Goal: Contribute content: Contribute content

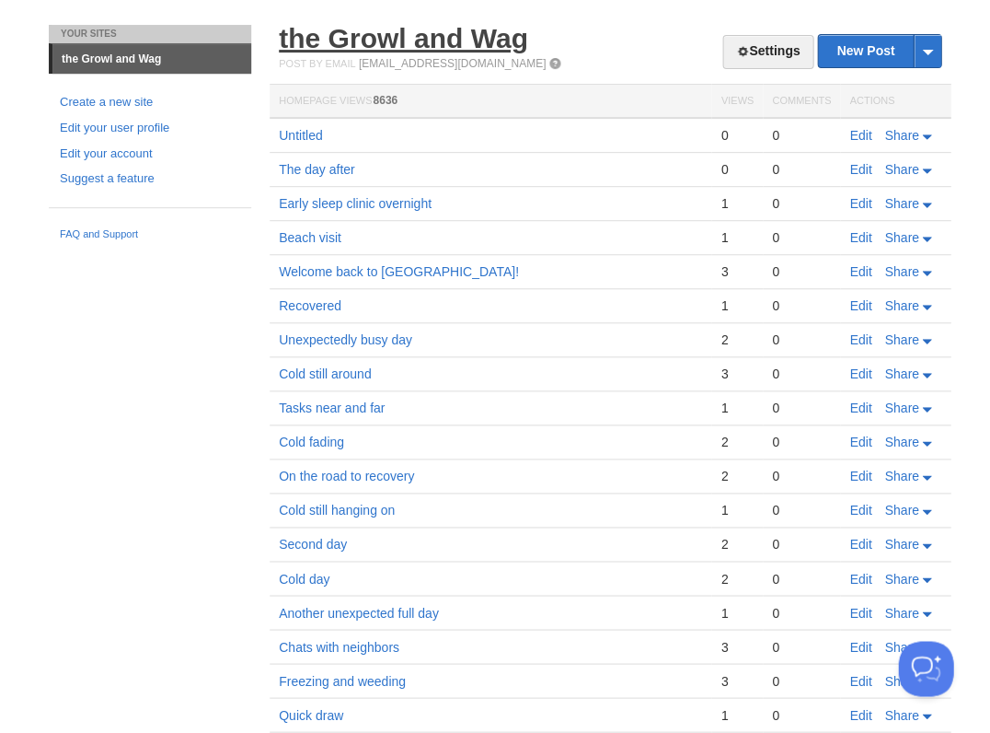
click at [429, 44] on link "the Growl and Wag" at bounding box center [403, 38] width 249 height 30
click at [857, 133] on link "Edit" at bounding box center [861, 135] width 22 height 15
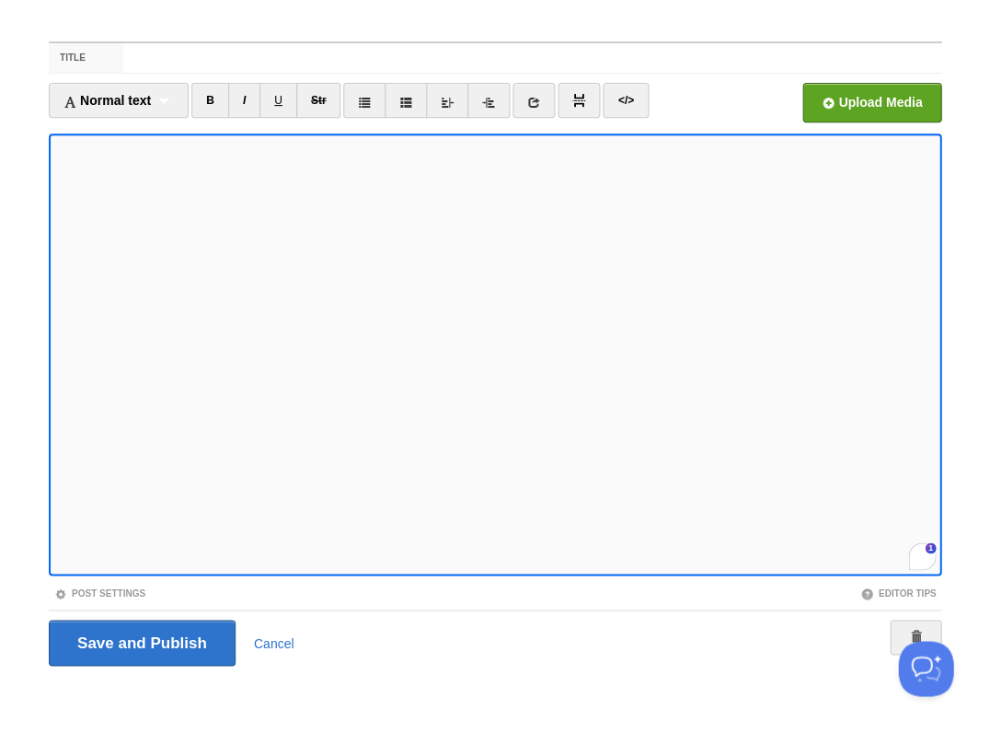
scroll to position [373, 0]
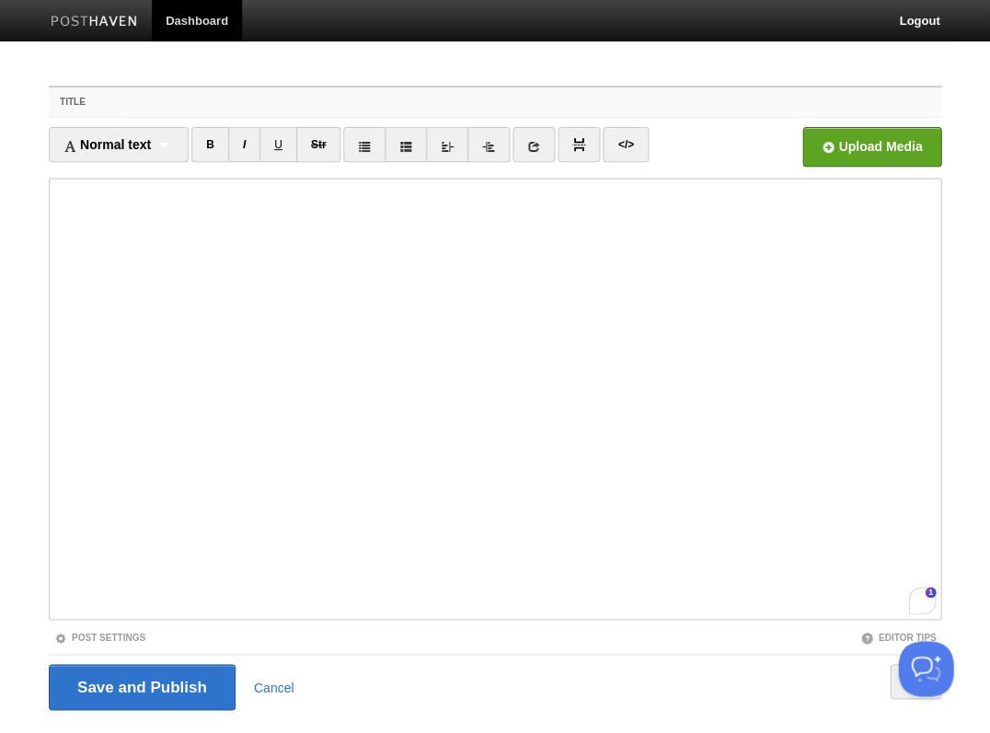
click at [179, 107] on input "Title" at bounding box center [532, 101] width 818 height 29
type input "Q"
click at [128, 103] on input "Title" at bounding box center [532, 101] width 818 height 29
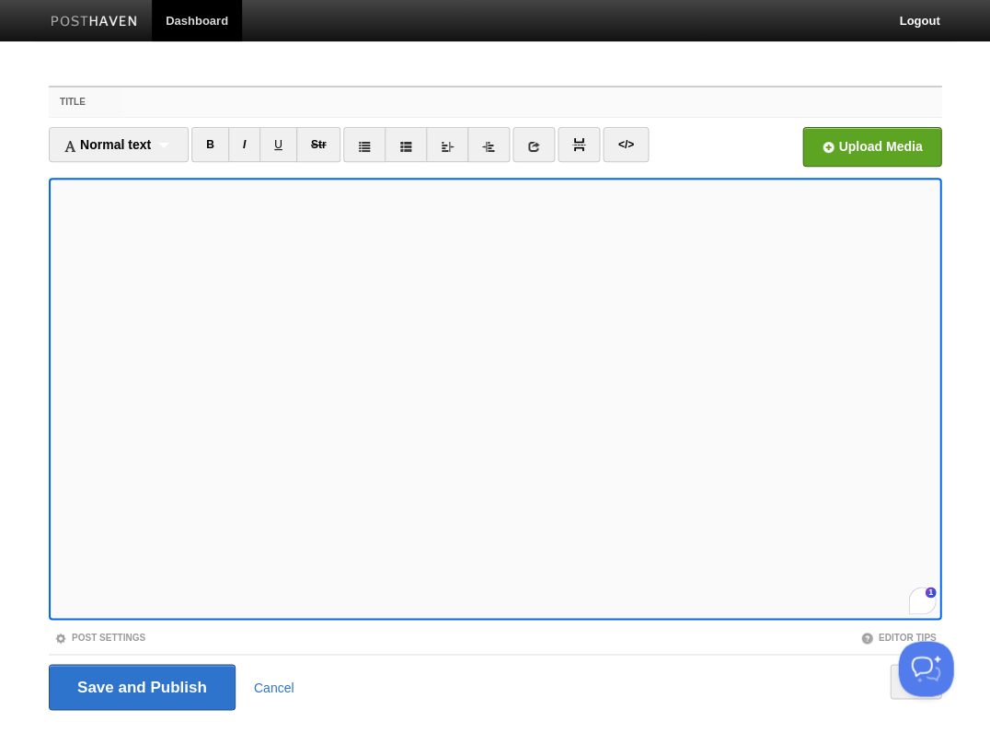
click at [156, 105] on input "Title" at bounding box center [532, 101] width 818 height 29
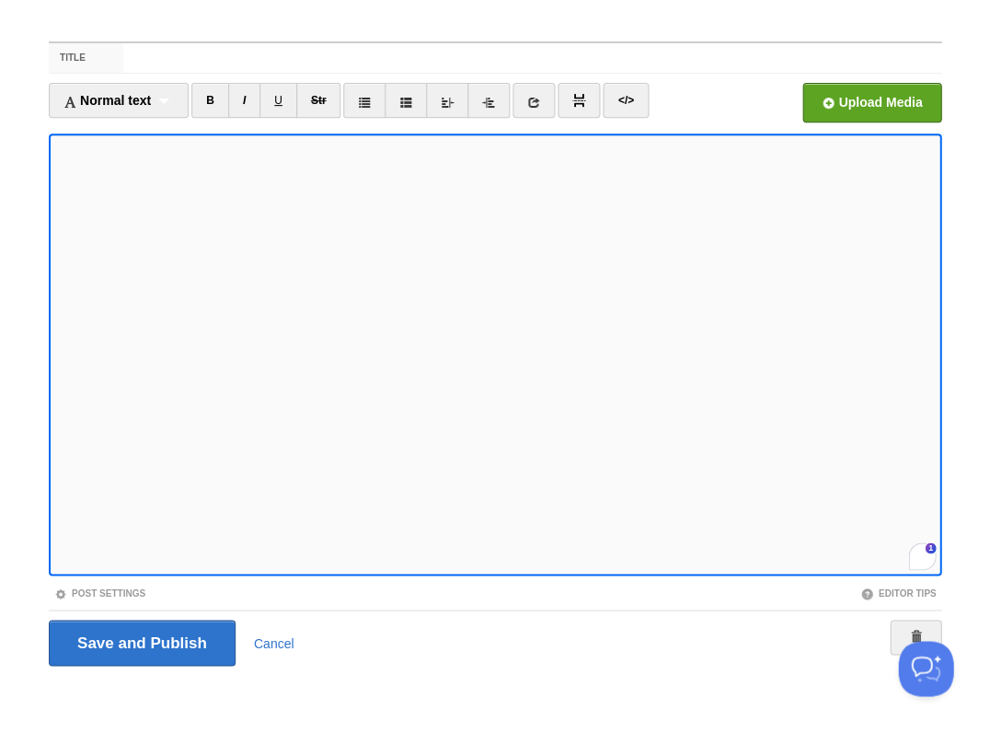
scroll to position [442, 0]
click at [140, 641] on input "Save and Publish" at bounding box center [142, 642] width 187 height 46
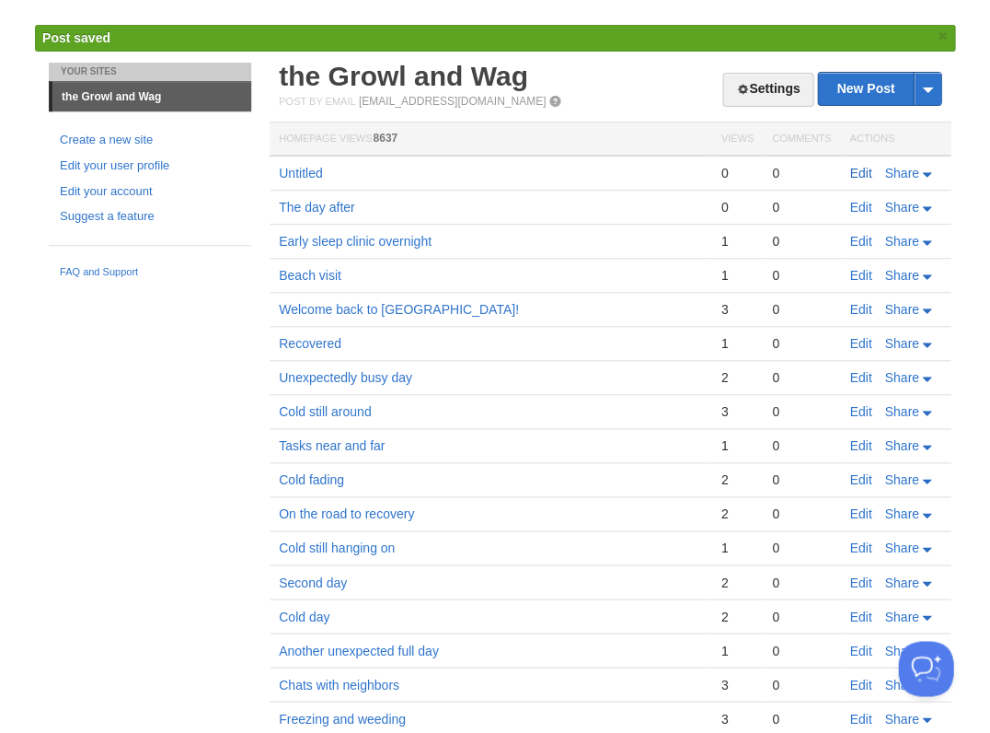
click at [852, 168] on link "Edit" at bounding box center [861, 173] width 22 height 15
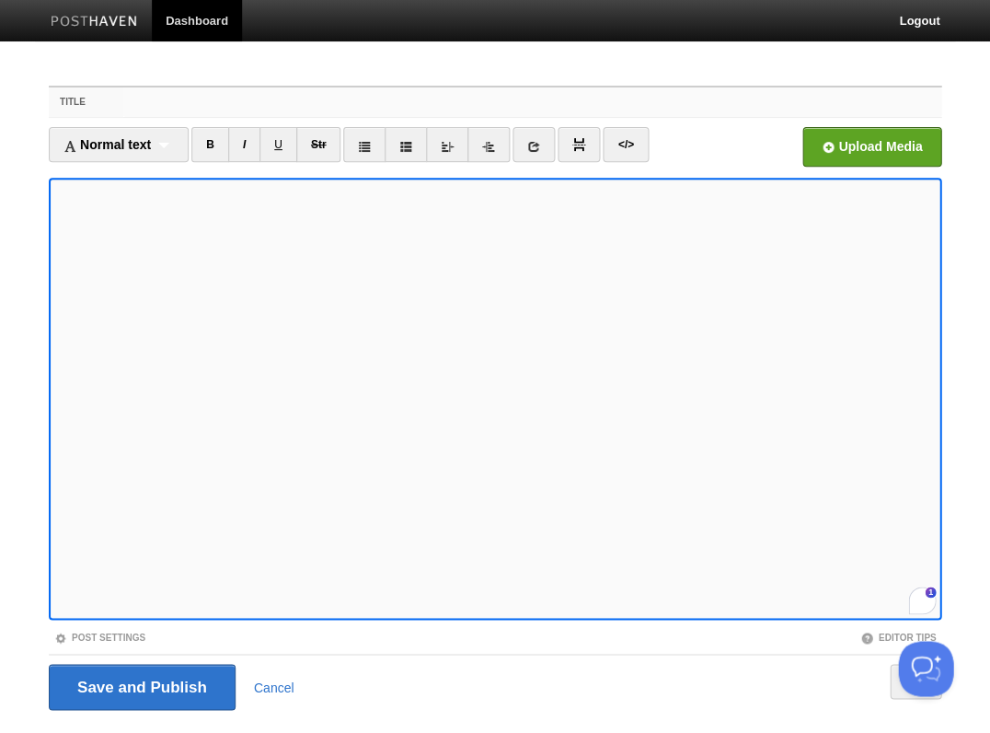
click at [123, 105] on input "Title" at bounding box center [532, 101] width 818 height 29
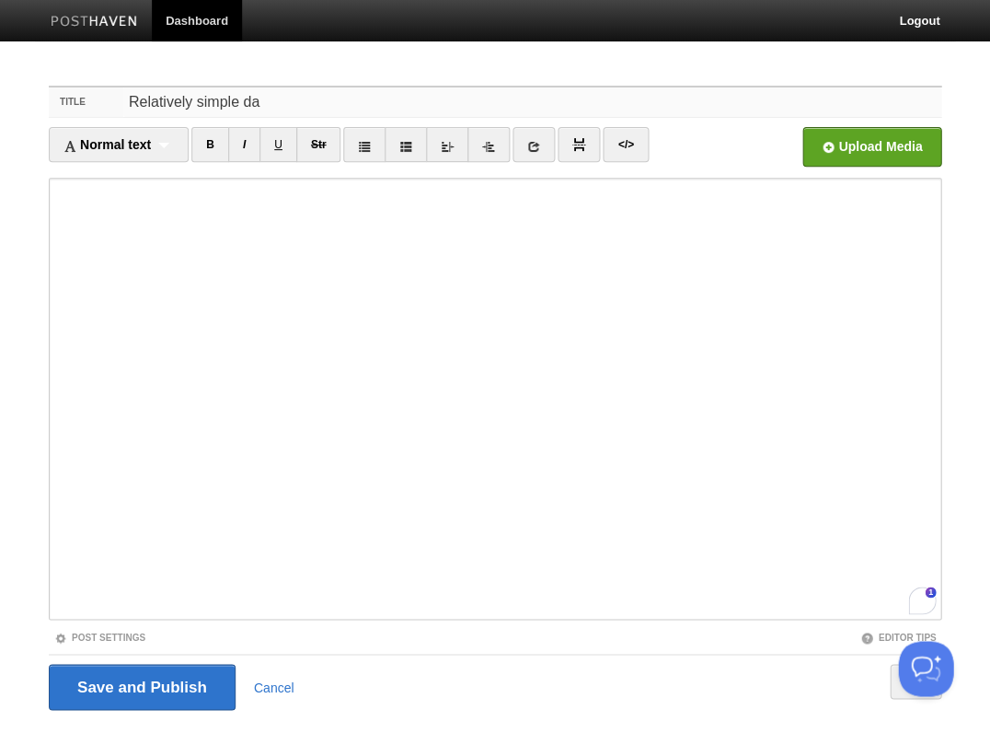
type input "Relatively simple day"
drag, startPoint x: 290, startPoint y: 110, endPoint x: 61, endPoint y: 60, distance: 234.7
click at [61, 60] on body "Dashboard Logout Post saved × Post created × Post saved × Post saved × Post sav…" at bounding box center [495, 389] width 990 height 779
type input "Dental visit etc."
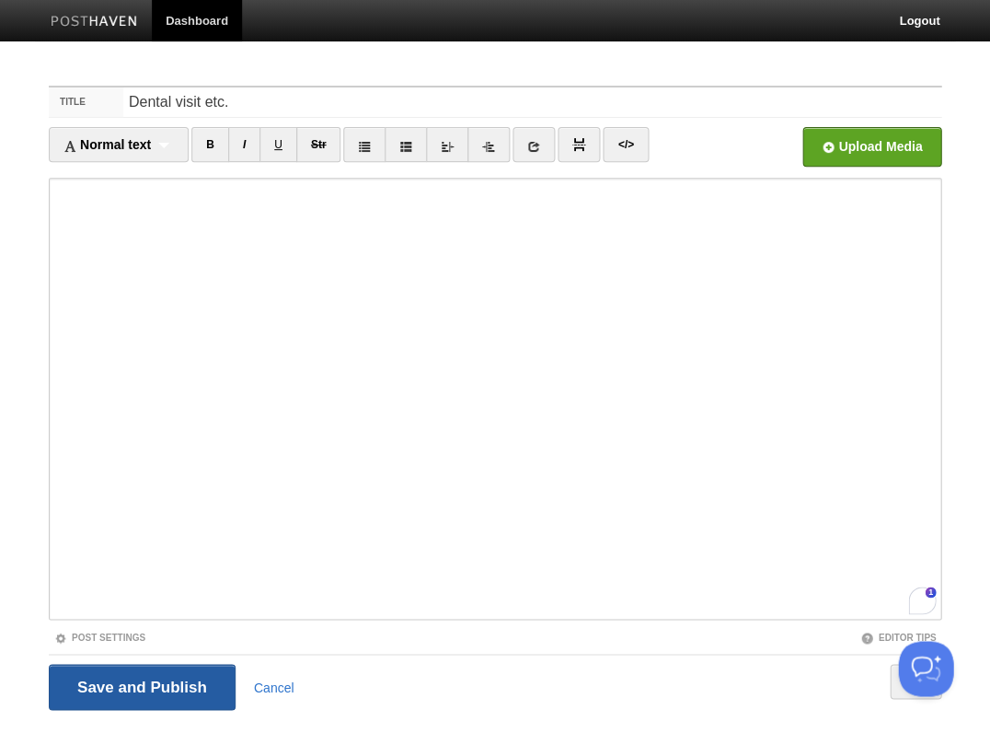
click at [140, 685] on input "Save and Publish" at bounding box center [142, 687] width 187 height 46
